Goal: Find specific page/section: Find specific page/section

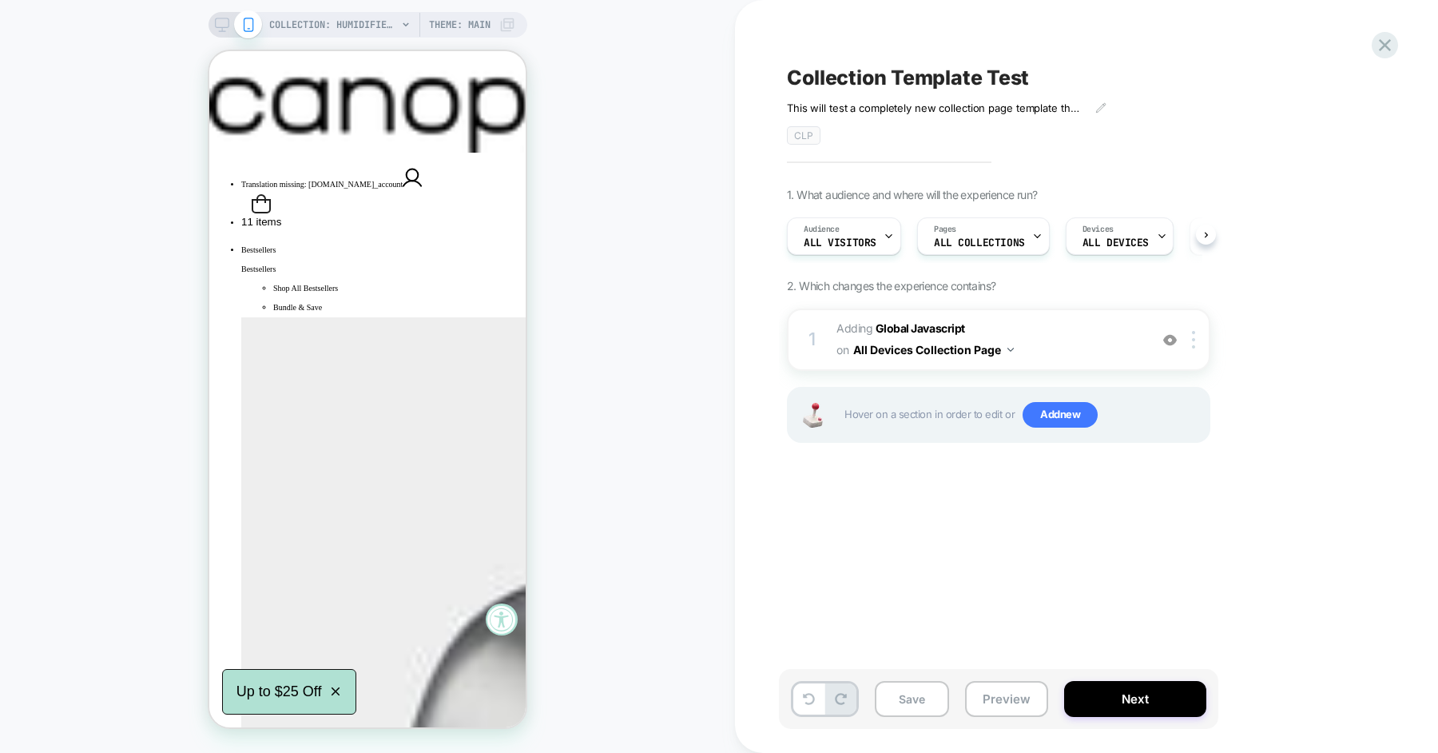
scroll to position [0, 1]
click at [1392, 50] on icon at bounding box center [1385, 45] width 22 height 22
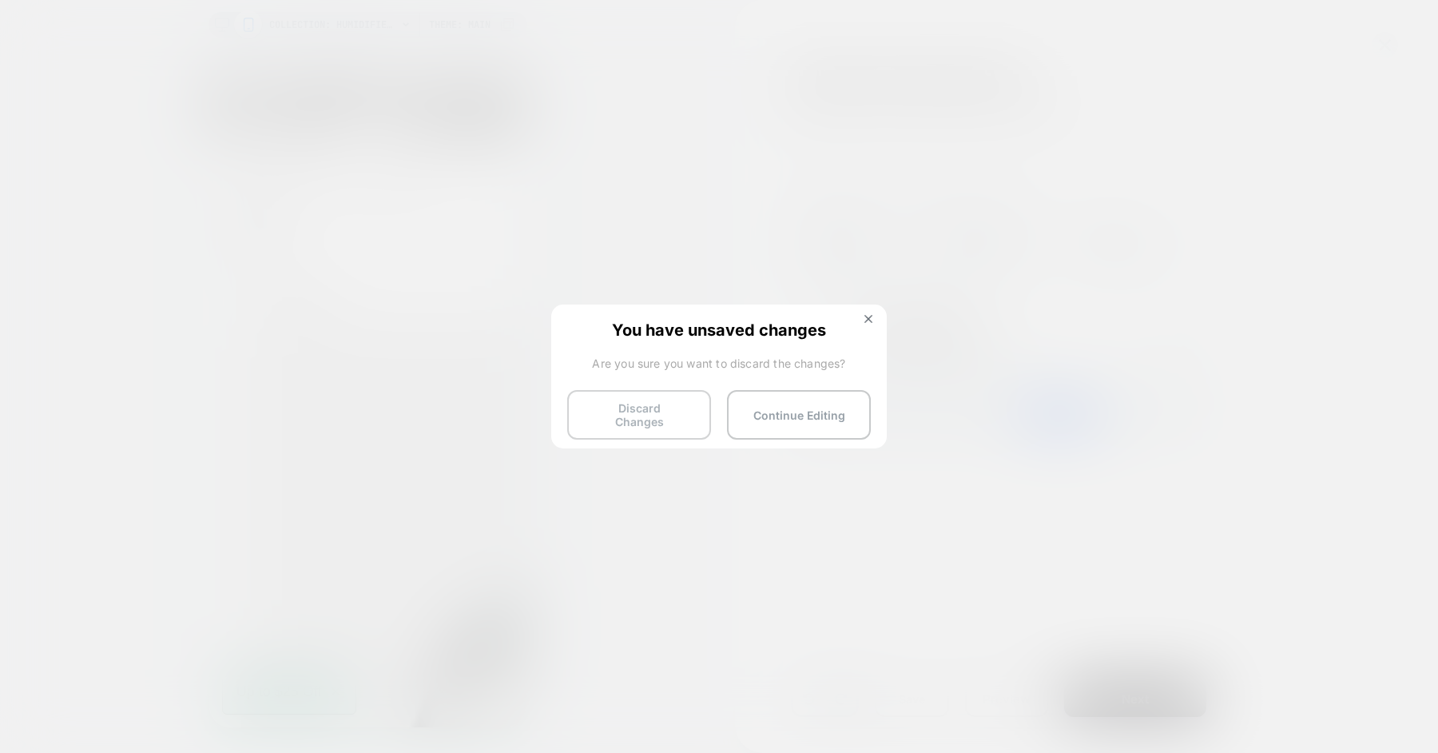
click at [662, 417] on button "Discard Changes" at bounding box center [639, 415] width 144 height 50
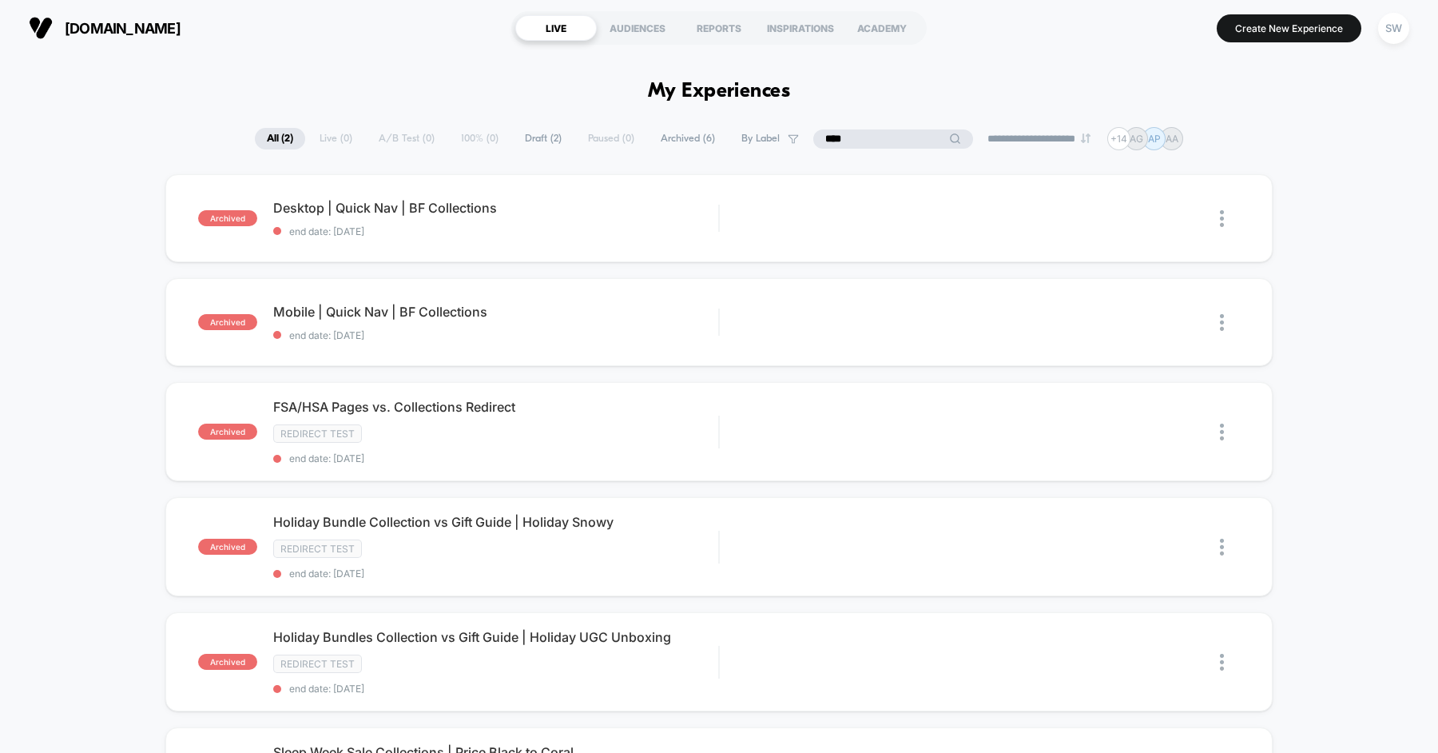
click at [890, 137] on input "****" at bounding box center [893, 138] width 160 height 19
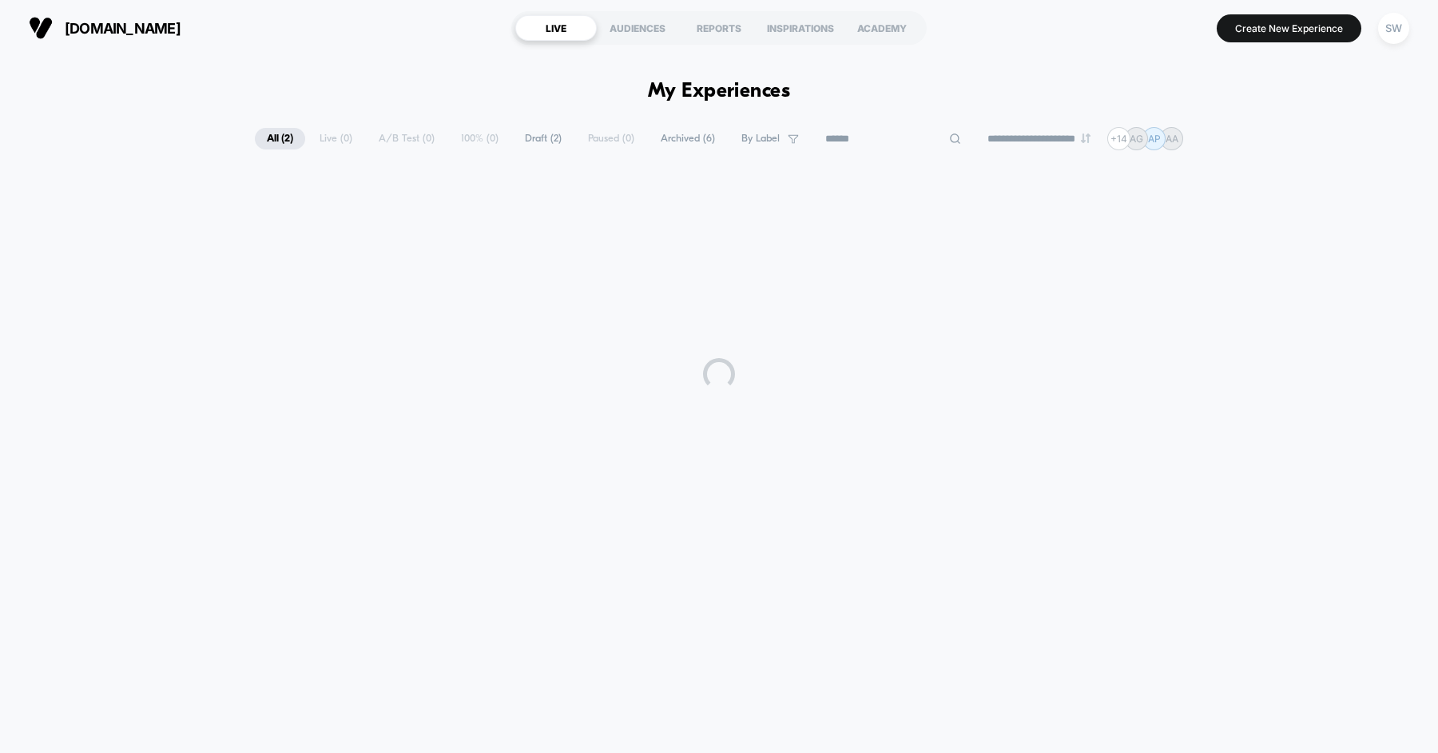
click at [1330, 137] on div "**********" at bounding box center [719, 138] width 1438 height 23
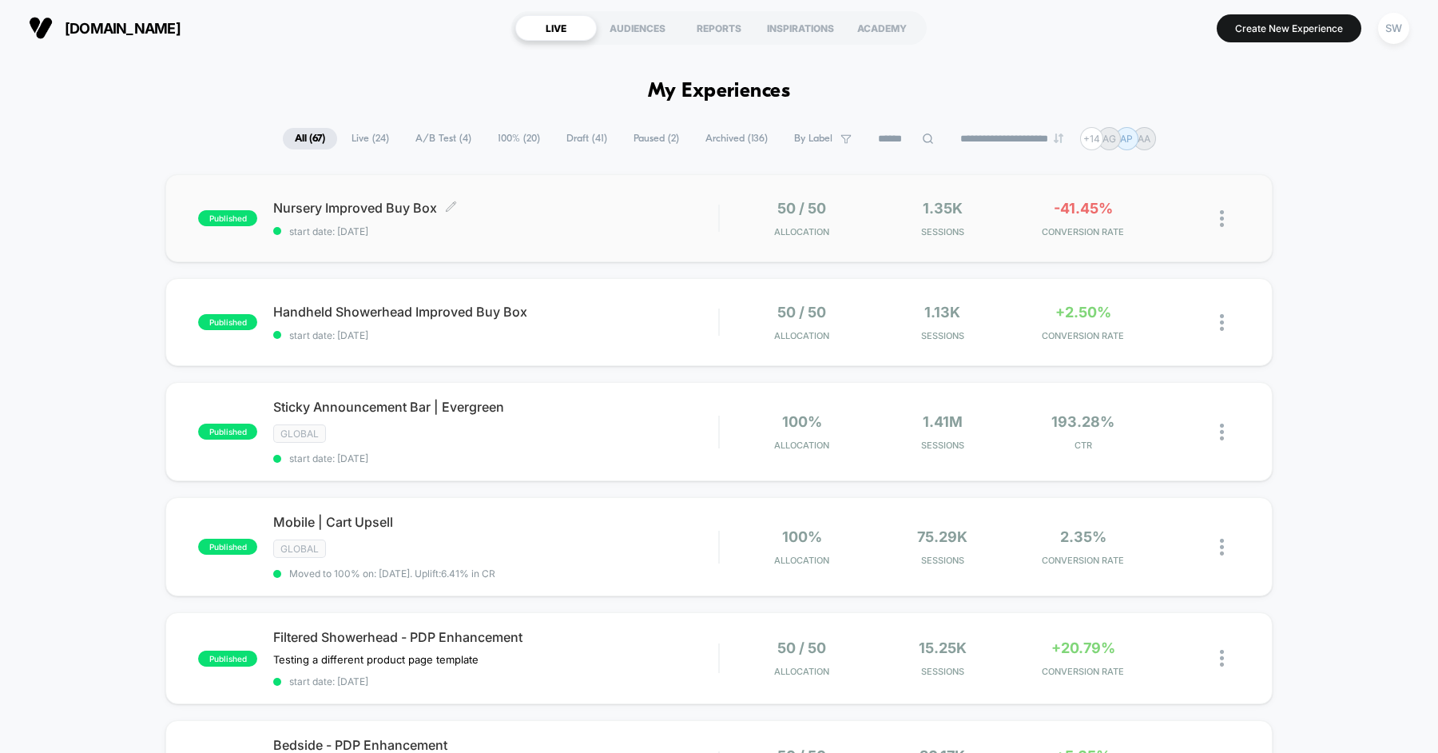
click at [577, 224] on div "Nursery Improved Buy Box Click to edit experience details Click to edit experie…" at bounding box center [495, 219] width 445 height 38
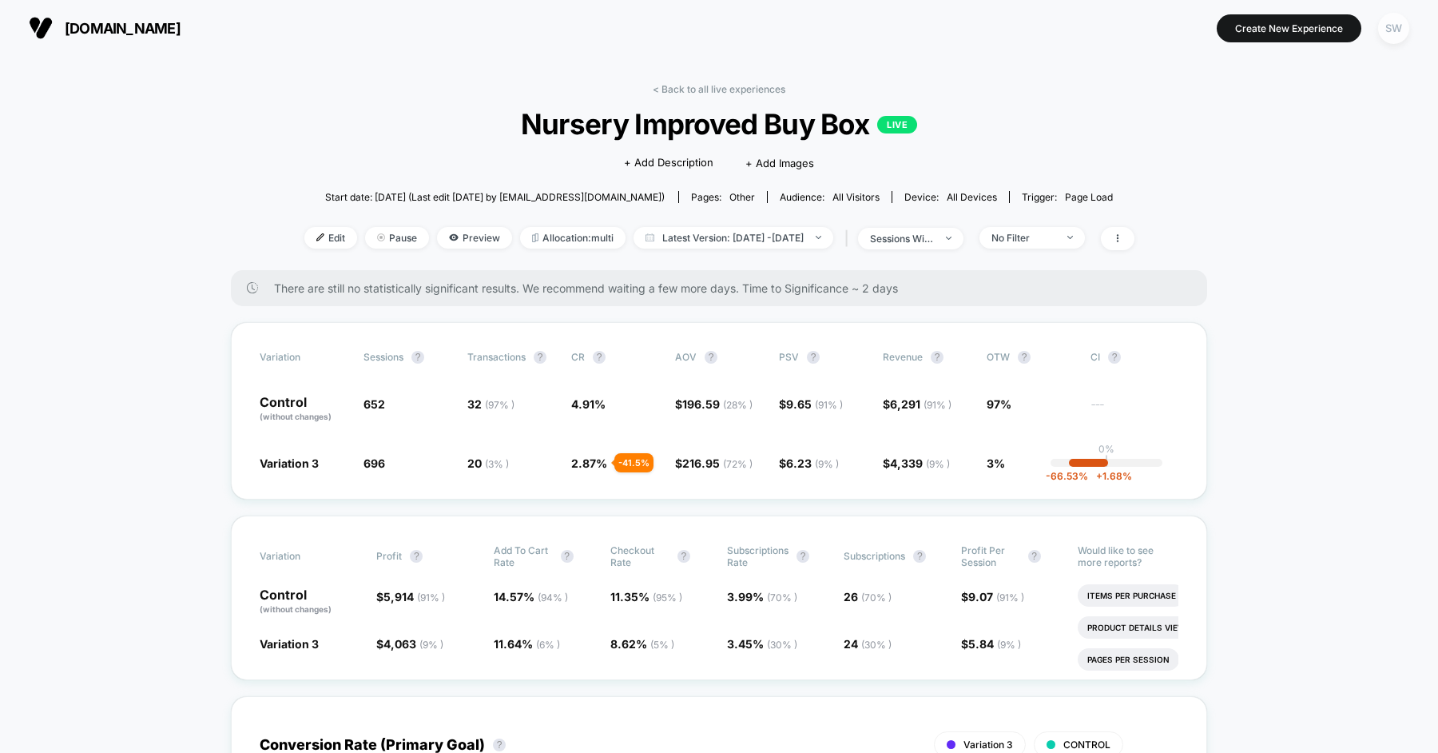
click at [1395, 22] on div "SW" at bounding box center [1393, 28] width 31 height 31
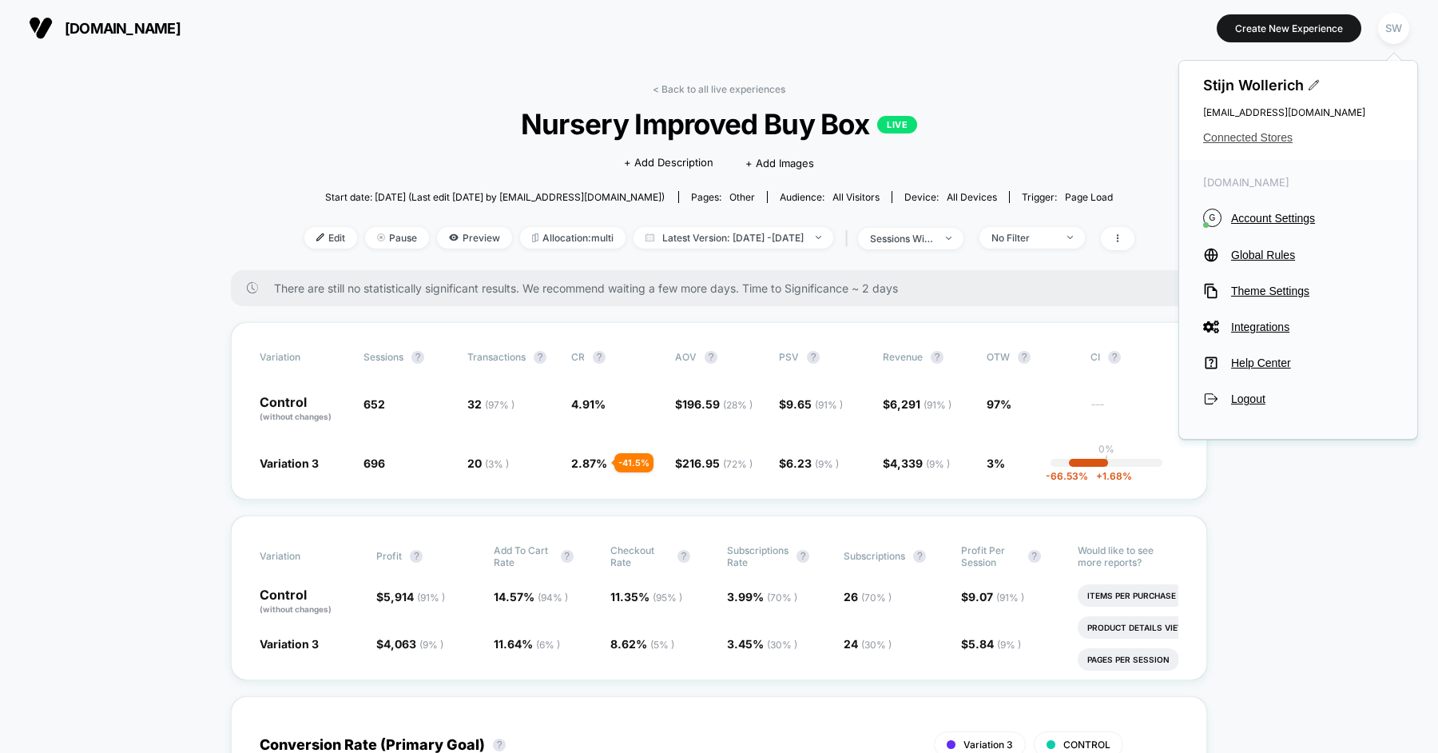
click at [1261, 141] on span "Connected Stores" at bounding box center [1298, 137] width 190 height 13
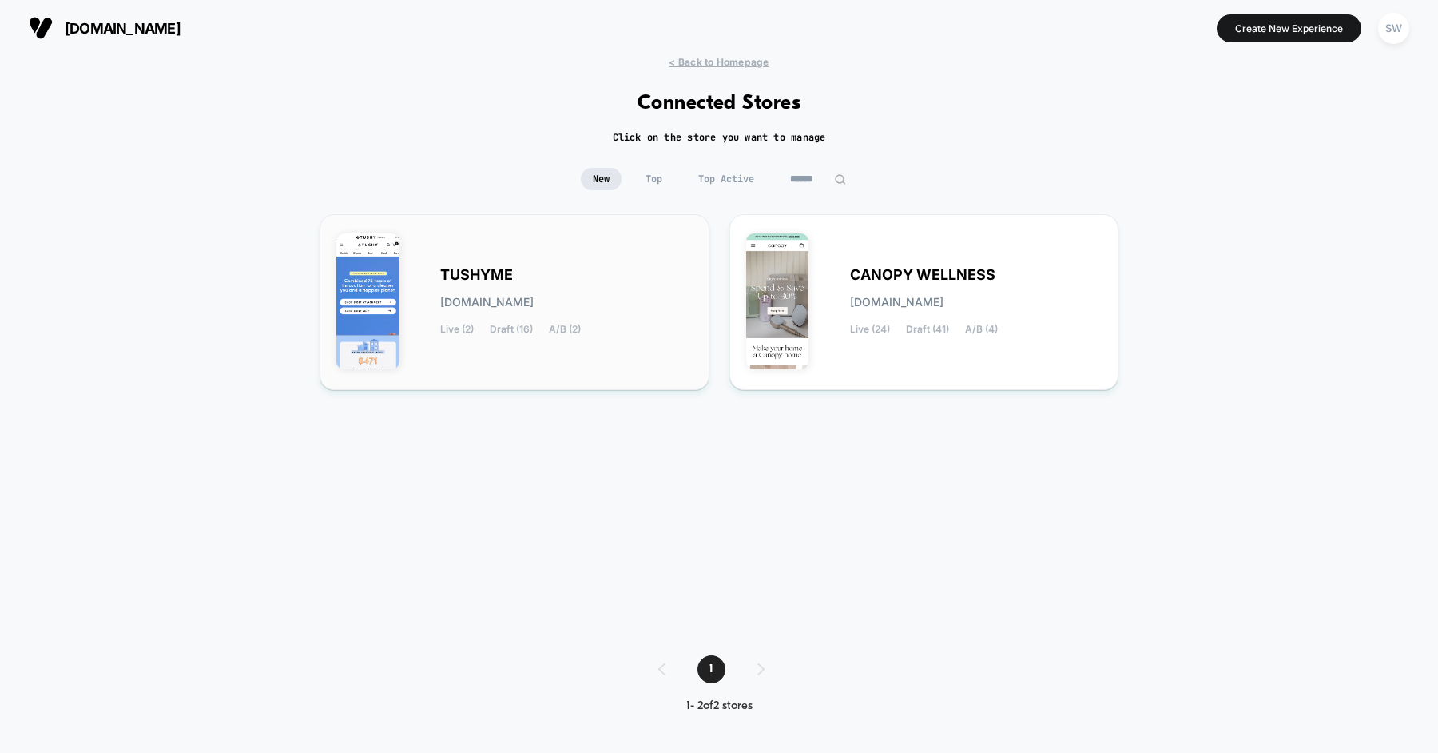
click at [533, 276] on div "TUSHYME [DOMAIN_NAME] Live (2) Draft (16) A/B (2)" at bounding box center [566, 302] width 253 height 66
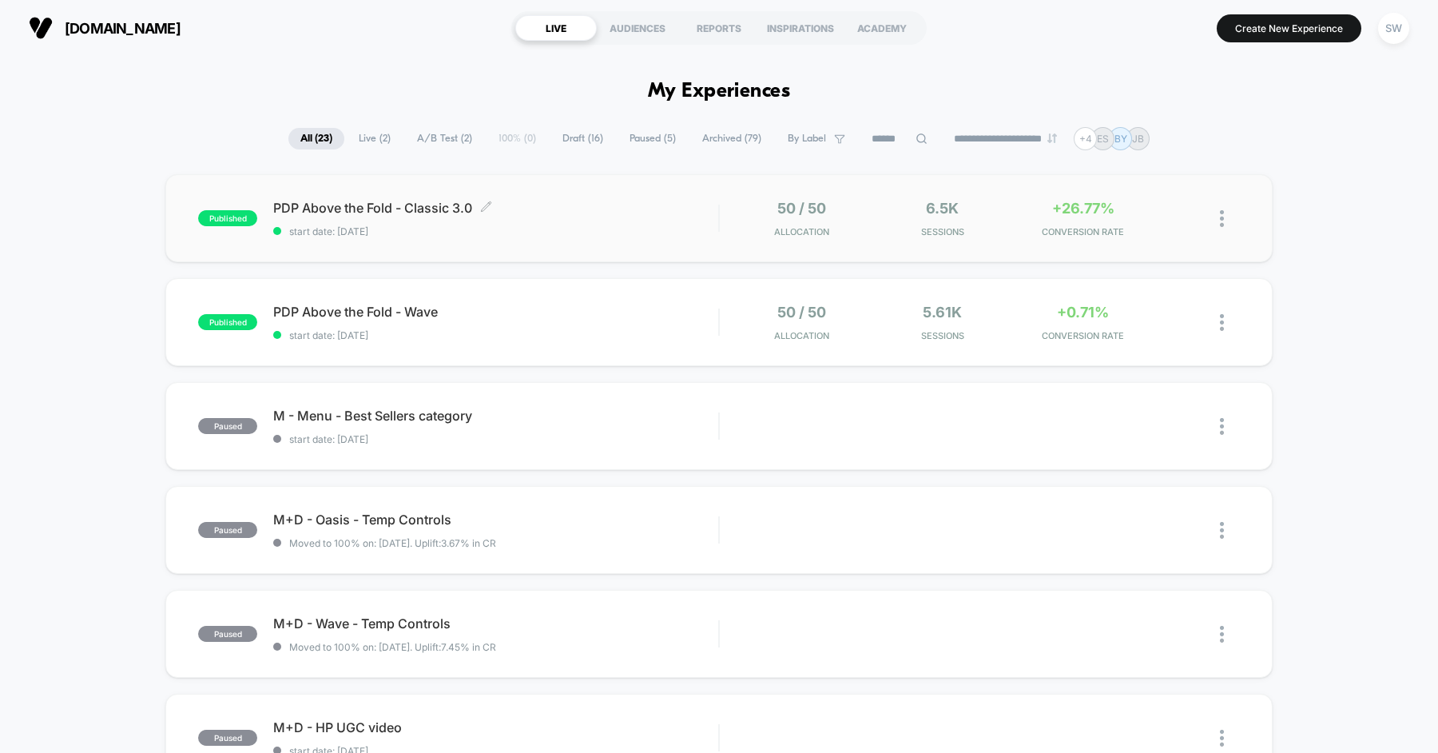
click at [521, 215] on div "PDP Above the Fold - Classic 3.0 Click to edit experience details Click to edit…" at bounding box center [495, 219] width 445 height 38
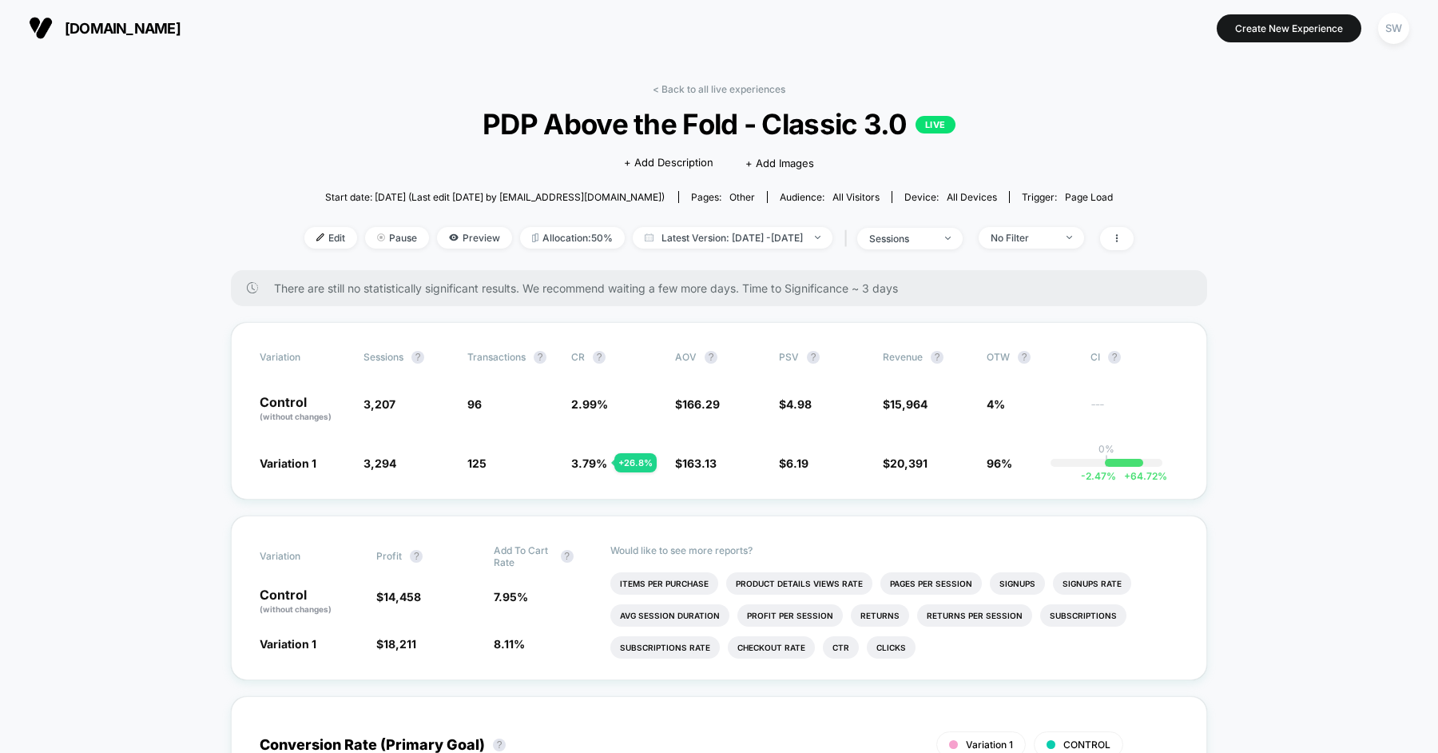
scroll to position [29, 0]
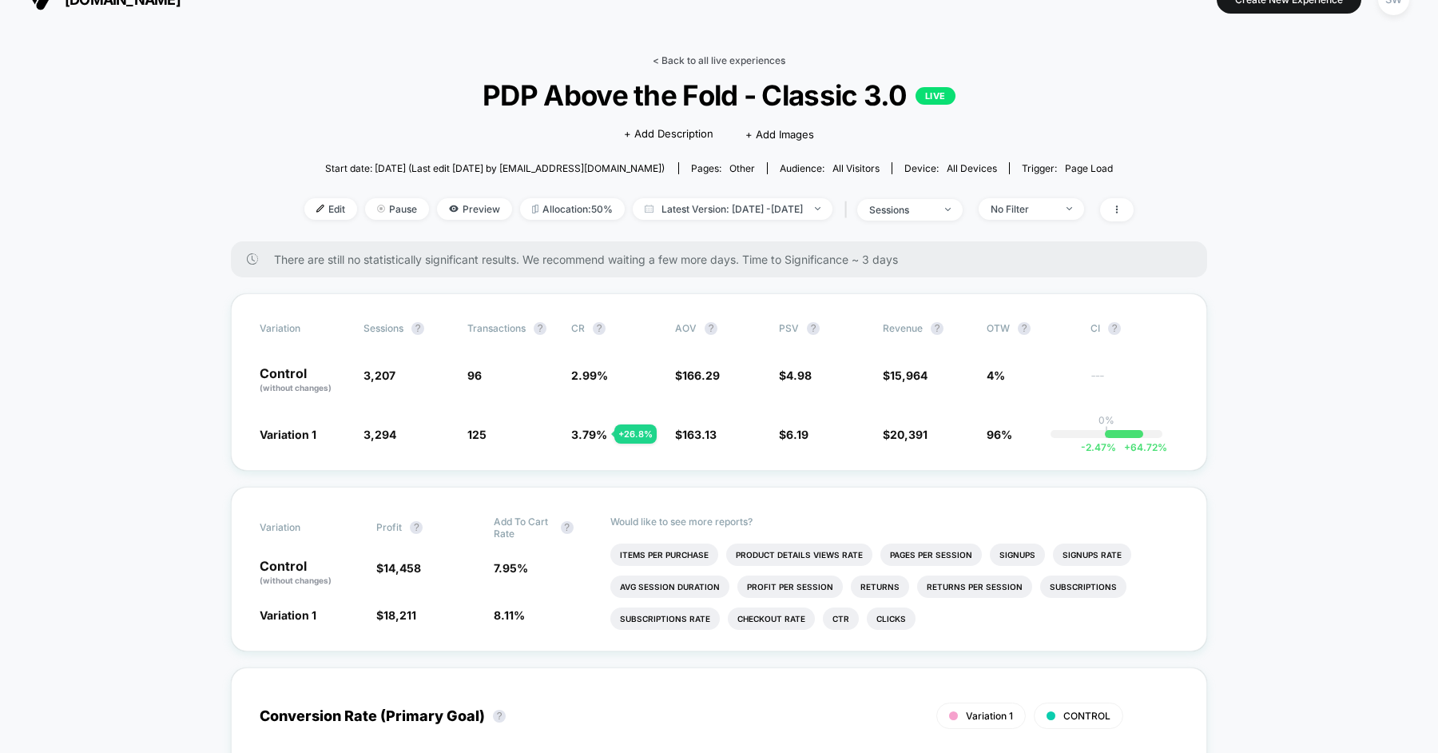
click at [705, 56] on link "< Back to all live experiences" at bounding box center [719, 60] width 133 height 12
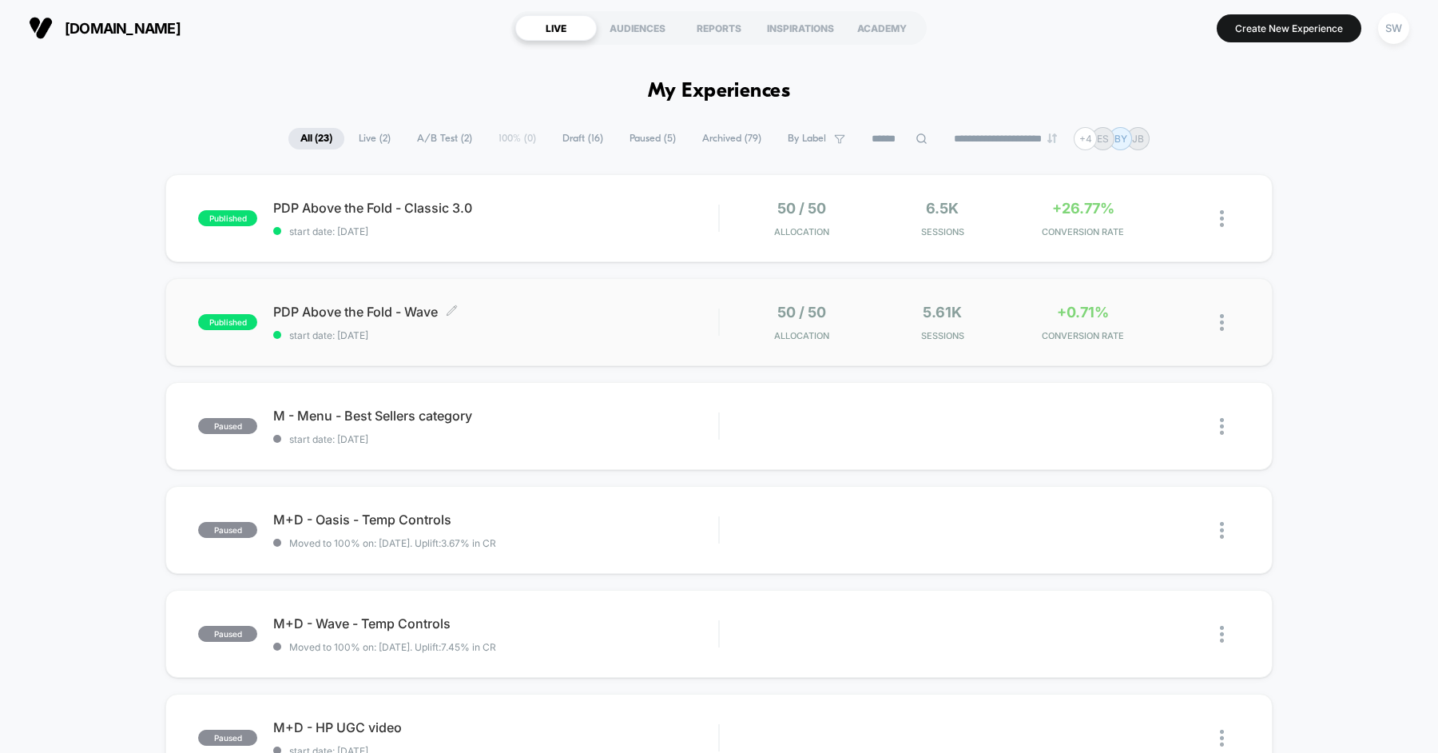
click at [560, 316] on span "PDP Above the Fold - Wave Click to edit experience details" at bounding box center [495, 312] width 445 height 16
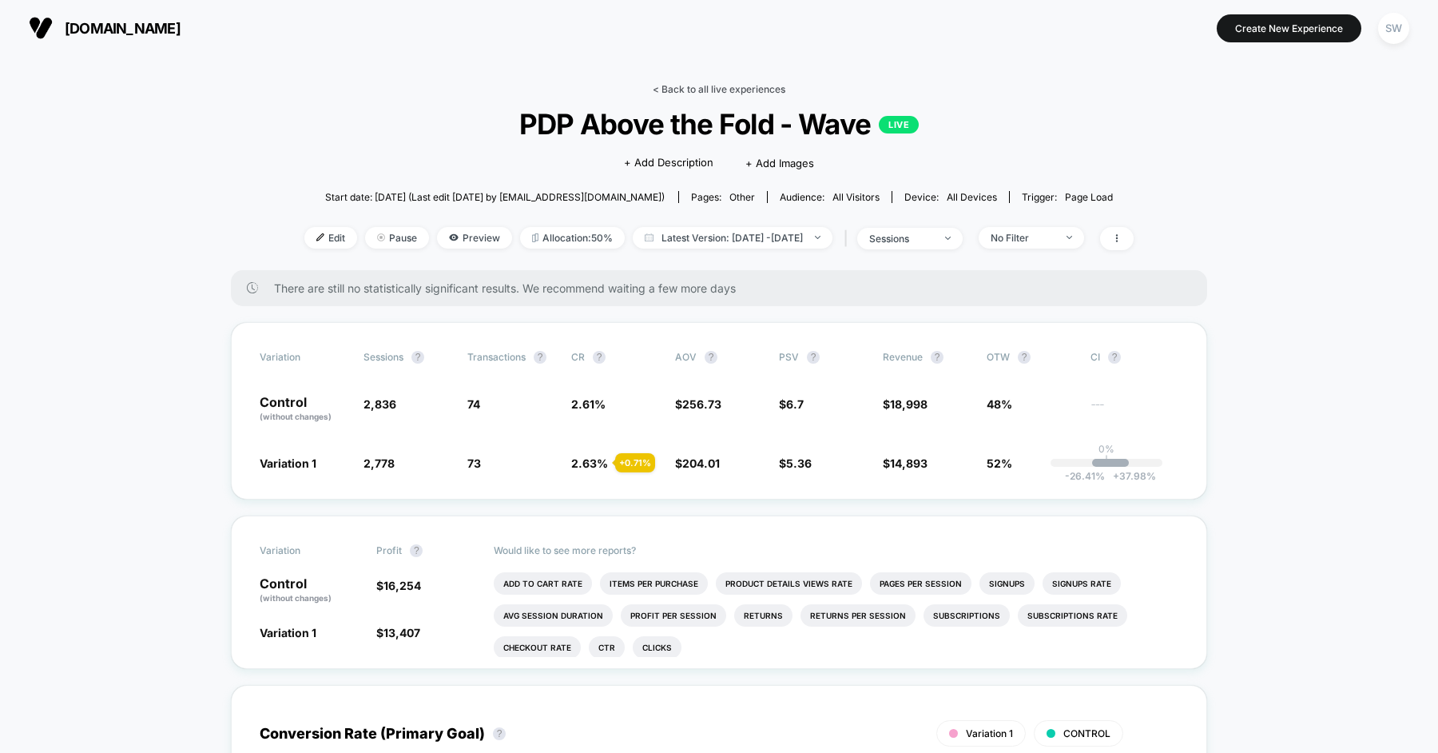
click at [672, 85] on link "< Back to all live experiences" at bounding box center [719, 89] width 133 height 12
